Goal: Navigation & Orientation: Find specific page/section

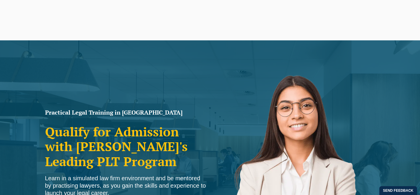
click at [188, 4] on link "PLT Learning Portal" at bounding box center [196, 6] width 32 height 6
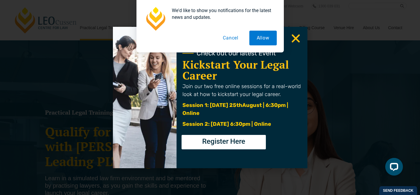
click at [235, 37] on button "Cancel" at bounding box center [231, 38] width 30 height 15
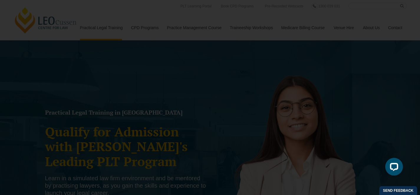
click at [298, 37] on use "Close" at bounding box center [296, 39] width 8 height 8
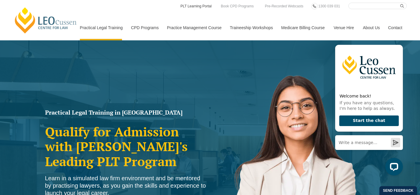
click at [204, 6] on link "PLT Learning Portal" at bounding box center [196, 6] width 32 height 6
